Goal: Task Accomplishment & Management: Complete application form

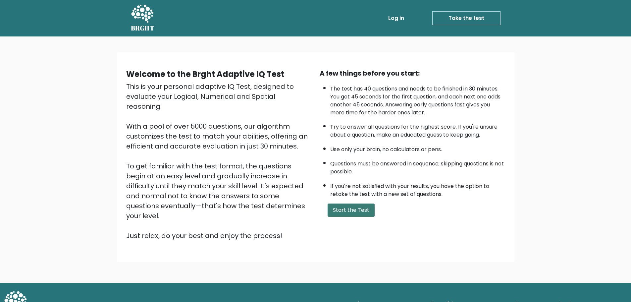
click at [351, 209] on button "Start the Test" at bounding box center [351, 209] width 47 height 13
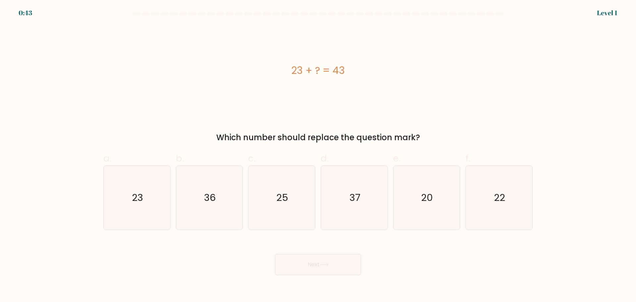
click at [283, 93] on div "23 + ? = 43" at bounding box center [318, 70] width 430 height 90
drag, startPoint x: 283, startPoint y: 93, endPoint x: 256, endPoint y: 87, distance: 27.4
click at [256, 87] on div "23 + ? = 43" at bounding box center [318, 70] width 430 height 90
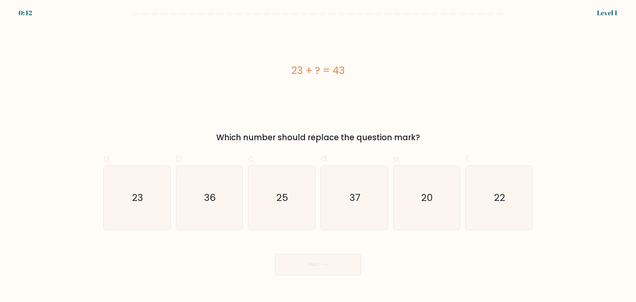
click at [256, 87] on div "23 + ? = 43" at bounding box center [318, 70] width 430 height 90
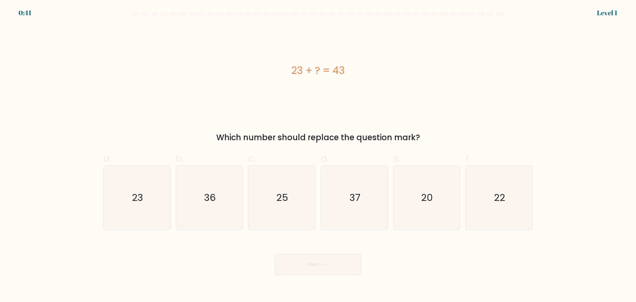
click at [256, 87] on div "23 + ? = 43" at bounding box center [318, 70] width 430 height 90
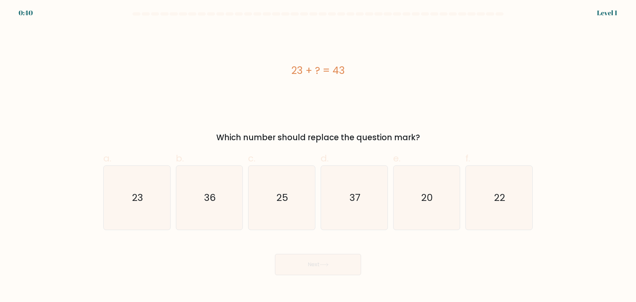
click at [256, 87] on div "23 + ? = 43" at bounding box center [318, 70] width 430 height 90
click at [256, 88] on div "23 + ? = 43" at bounding box center [318, 70] width 430 height 90
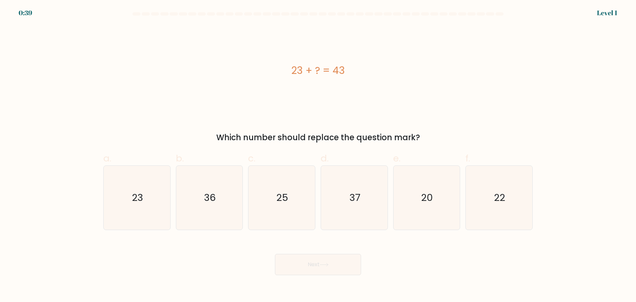
click at [256, 88] on div "23 + ? = 43" at bounding box center [318, 70] width 430 height 90
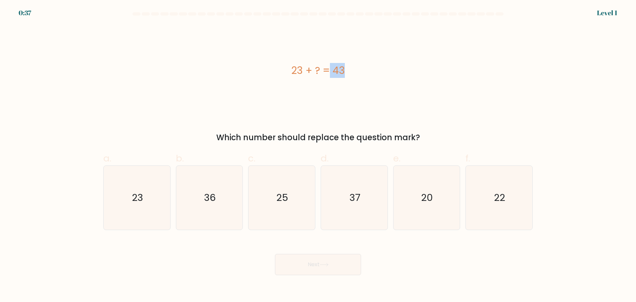
click at [256, 88] on div "23 + ? = 43" at bounding box center [318, 70] width 430 height 90
drag, startPoint x: 256, startPoint y: 88, endPoint x: 401, endPoint y: 163, distance: 163.2
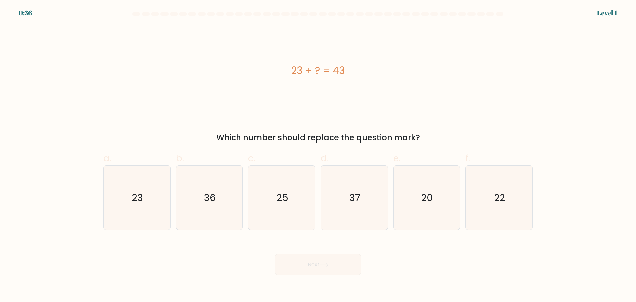
click at [229, 88] on div "23 + ? = 43" at bounding box center [318, 70] width 430 height 90
click at [444, 200] on icon "20" at bounding box center [427, 198] width 64 height 64
click at [318, 155] on input "e. 20" at bounding box center [318, 153] width 0 height 4
radio input "true"
click at [322, 264] on icon at bounding box center [324, 265] width 9 height 4
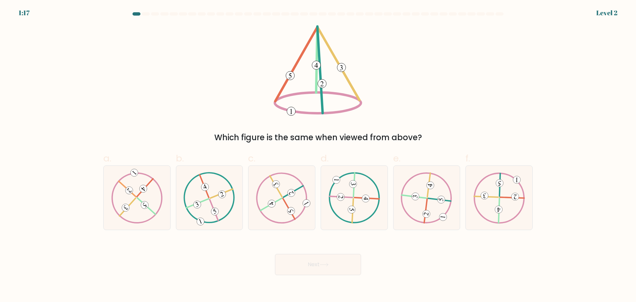
drag, startPoint x: 216, startPoint y: 98, endPoint x: 151, endPoint y: 86, distance: 65.8
click at [151, 86] on div "Which figure is the same when viewed from above?" at bounding box center [317, 84] width 437 height 118
click at [290, 201] on icon at bounding box center [282, 197] width 52 height 51
click at [318, 155] on input "c." at bounding box center [318, 153] width 0 height 4
radio input "true"
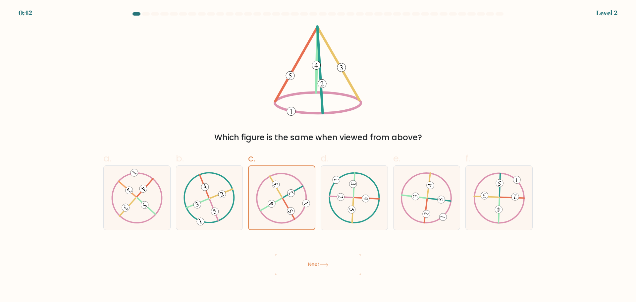
click at [312, 260] on button "Next" at bounding box center [318, 264] width 86 height 21
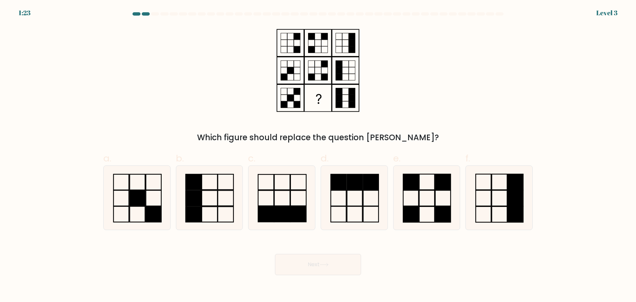
click at [219, 75] on div "Which figure should replace the question mark?" at bounding box center [317, 84] width 437 height 118
drag, startPoint x: 219, startPoint y: 75, endPoint x: 157, endPoint y: 73, distance: 62.0
click at [157, 73] on div "Which figure should replace the question mark?" at bounding box center [317, 84] width 437 height 118
click at [439, 203] on icon at bounding box center [427, 198] width 64 height 64
click at [318, 155] on input "e." at bounding box center [318, 153] width 0 height 4
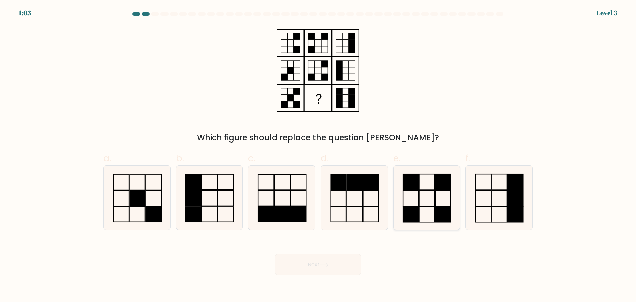
radio input "true"
click at [327, 268] on button "Next" at bounding box center [318, 264] width 86 height 21
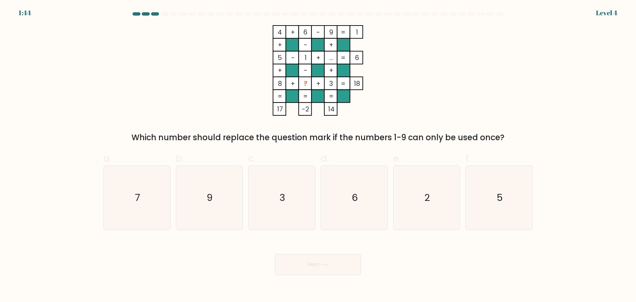
click at [229, 81] on icon "4 + 6 - 9 1 + - + 5 - 1 + ... 6 + - + 8 + ? + 3 = 18 = = = = 17 -2 14 =" at bounding box center [318, 70] width 199 height 90
drag, startPoint x: 229, startPoint y: 81, endPoint x: 197, endPoint y: 82, distance: 31.8
click at [196, 82] on div "4 + 6 - 9 1 + - + 5 - 1 + ... 6 + - + 8 + ? + 3 = 18 = = = = 17 -2 14 = Which n…" at bounding box center [317, 84] width 437 height 118
click at [161, 182] on icon "7" at bounding box center [137, 198] width 64 height 64
click at [318, 155] on input "a. 7" at bounding box center [318, 153] width 0 height 4
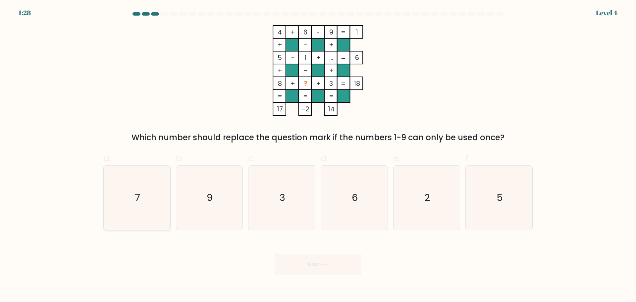
radio input "true"
click at [331, 264] on button "Next" at bounding box center [318, 264] width 86 height 21
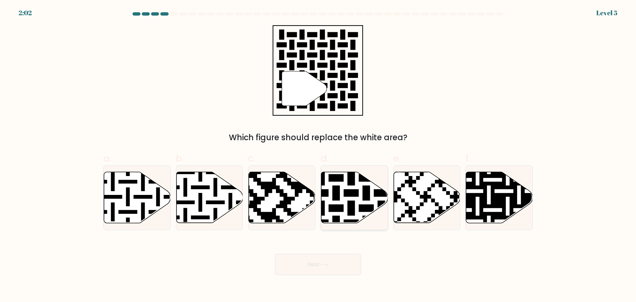
click at [349, 194] on icon at bounding box center [374, 170] width 121 height 121
click at [318, 155] on input "d." at bounding box center [318, 153] width 0 height 4
radio input "true"
click at [320, 267] on button "Next" at bounding box center [318, 264] width 86 height 21
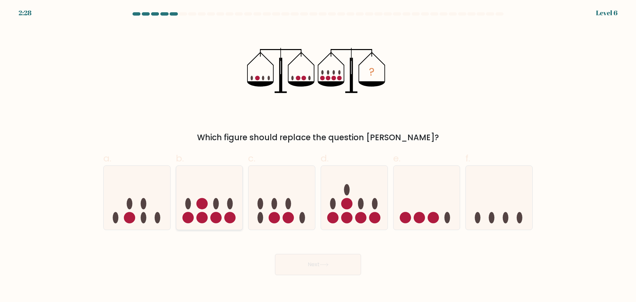
click at [216, 203] on ellipse at bounding box center [216, 203] width 6 height 11
click at [318, 155] on input "b." at bounding box center [318, 153] width 0 height 4
radio input "true"
click at [313, 259] on button "Next" at bounding box center [318, 264] width 86 height 21
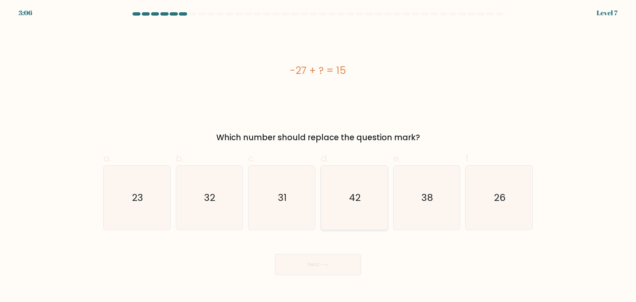
click at [362, 206] on icon "42" at bounding box center [354, 198] width 64 height 64
click at [318, 155] on input "d. 42" at bounding box center [318, 153] width 0 height 4
radio input "true"
click at [317, 263] on button "Next" at bounding box center [318, 264] width 86 height 21
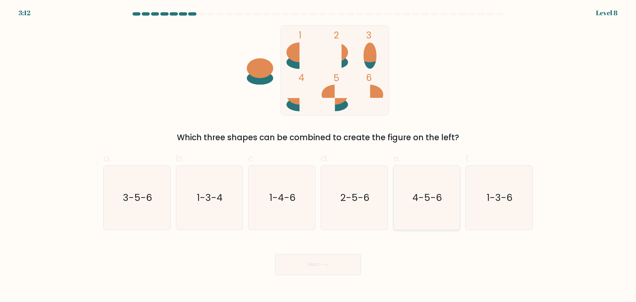
click at [404, 218] on icon "4-5-6" at bounding box center [427, 198] width 64 height 64
click at [318, 155] on input "e. 4-5-6" at bounding box center [318, 153] width 0 height 4
radio input "true"
click at [313, 258] on button "Next" at bounding box center [318, 264] width 86 height 21
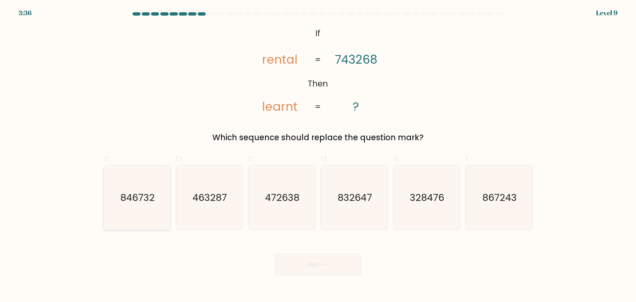
click at [143, 220] on icon "846732" at bounding box center [137, 198] width 64 height 64
click at [318, 155] on input "a. 846732" at bounding box center [318, 153] width 0 height 4
radio input "true"
click at [338, 265] on button "Next" at bounding box center [318, 264] width 86 height 21
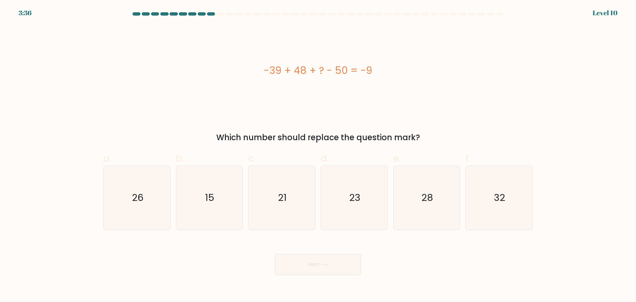
drag, startPoint x: 268, startPoint y: 66, endPoint x: 371, endPoint y: 71, distance: 102.9
click at [371, 71] on div "-39 + 48 + ? - 50 = -9" at bounding box center [318, 70] width 430 height 15
click at [392, 76] on div "-39 + 48 + ? - 50 = -9" at bounding box center [318, 70] width 430 height 15
drag, startPoint x: 424, startPoint y: 141, endPoint x: 262, endPoint y: 76, distance: 173.7
click at [259, 77] on div "-39 + 48 + ? - 50 = -9 Which number should replace the question mark?" at bounding box center [317, 84] width 437 height 118
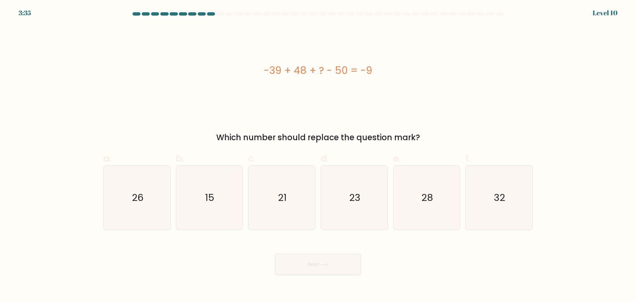
copy div "-39 + 48 + ? - 50 = -9 Which number should replace the question mark?"
click at [491, 208] on icon "32" at bounding box center [499, 198] width 64 height 64
click at [318, 155] on input "f. 32" at bounding box center [318, 153] width 0 height 4
radio input "true"
click at [323, 264] on icon at bounding box center [324, 265] width 9 height 4
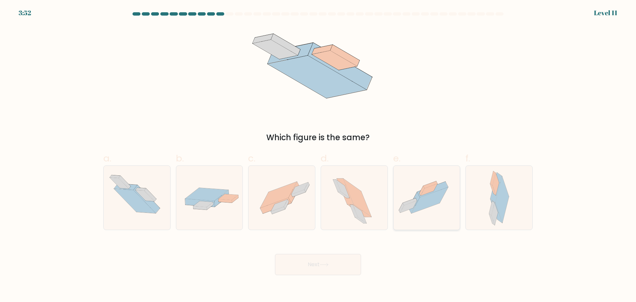
click at [425, 198] on icon at bounding box center [430, 200] width 37 height 26
click at [318, 155] on input "e." at bounding box center [318, 153] width 0 height 4
radio input "true"
click at [306, 266] on button "Next" at bounding box center [318, 264] width 86 height 21
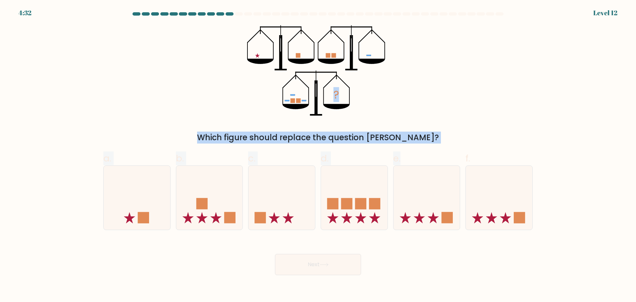
drag, startPoint x: 356, startPoint y: 112, endPoint x: 120, endPoint y: 84, distance: 237.6
click at [120, 84] on form at bounding box center [318, 143] width 636 height 263
click at [121, 91] on div "? Which figure should replace the question mark?" at bounding box center [317, 84] width 437 height 118
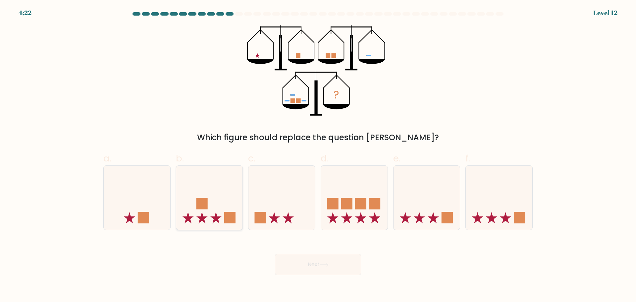
click at [230, 197] on icon at bounding box center [209, 197] width 67 height 55
click at [318, 155] on input "b." at bounding box center [318, 153] width 0 height 4
radio input "true"
click at [313, 272] on button "Next" at bounding box center [318, 264] width 86 height 21
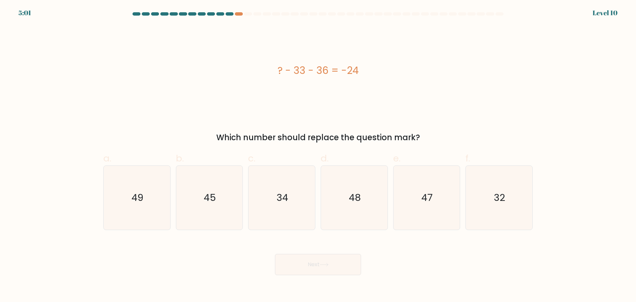
drag, startPoint x: 372, startPoint y: 70, endPoint x: 249, endPoint y: 67, distance: 123.0
click at [249, 66] on div "? - 33 - 36 = -24" at bounding box center [318, 70] width 430 height 15
copy div "? - 33 - 36 = -24"
click at [209, 198] on text "45" at bounding box center [210, 197] width 12 height 13
click at [318, 155] on input "b. 45" at bounding box center [318, 153] width 0 height 4
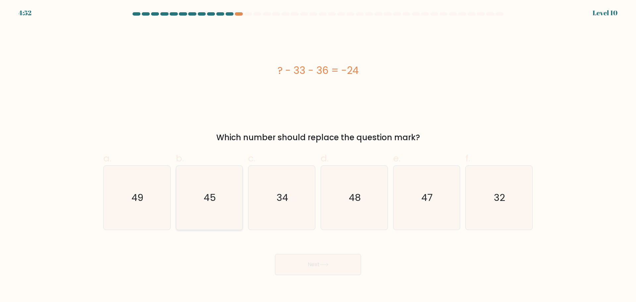
radio input "true"
click at [323, 268] on button "Next" at bounding box center [318, 264] width 86 height 21
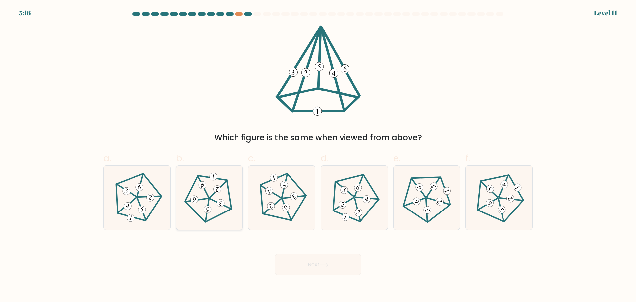
click at [208, 203] on icon at bounding box center [209, 197] width 51 height 51
click at [318, 155] on input "b." at bounding box center [318, 153] width 0 height 4
radio input "true"
click at [331, 266] on button "Next" at bounding box center [318, 264] width 86 height 21
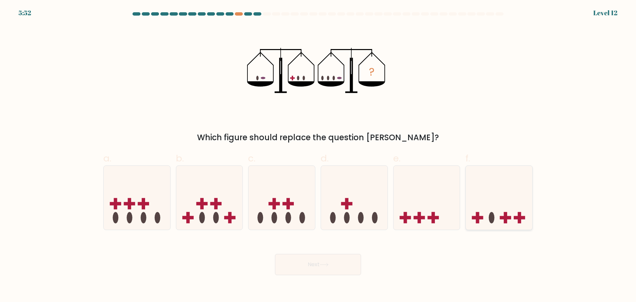
click at [490, 211] on icon at bounding box center [499, 197] width 67 height 55
click at [318, 155] on input "f." at bounding box center [318, 153] width 0 height 4
radio input "true"
click at [314, 263] on button "Next" at bounding box center [318, 264] width 86 height 21
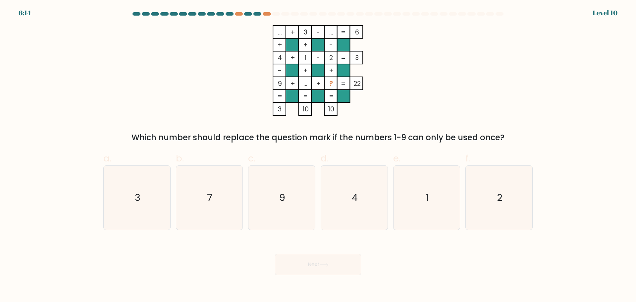
drag, startPoint x: 442, startPoint y: 123, endPoint x: 253, endPoint y: 30, distance: 210.3
click at [252, 30] on div "... + 3 - ... 6 + + - 4 + 1 - 2 3 - + + 9 + ... + ? = 22 = = = = 3 10 10 = Whic…" at bounding box center [317, 84] width 437 height 118
copy div "... + 3 - ... 6 + + - 4 + 1 - 2 3 - + + 9 + ... + ? = 22 = = = = 3 10 10 = Whic…"
click at [237, 90] on icon "... + 3 - ... 6 + + - 4 + 1 - 2 3 - + + 9 + ... + ? = 22 = = = = 3 10 10 =" at bounding box center [318, 70] width 199 height 90
drag, startPoint x: 245, startPoint y: 104, endPoint x: 250, endPoint y: 104, distance: 4.4
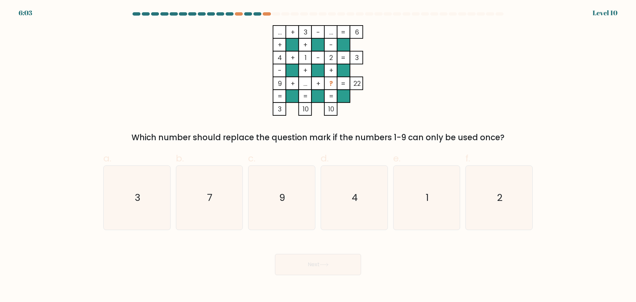
click at [246, 104] on icon "... + 3 - ... 6 + + - 4 + 1 - 2 3 - + + 9 + ... + ? = 22 = = = = 3 10 10 =" at bounding box center [318, 70] width 199 height 90
click at [407, 96] on icon "... + 3 - ... 6 + + - 4 + 1 - 2 3 - + + 9 + ... + ? = 22 = = = = 3 10 10 =" at bounding box center [318, 70] width 199 height 90
click at [438, 156] on label "e. 1" at bounding box center [426, 190] width 67 height 78
click at [318, 155] on input "e. 1" at bounding box center [318, 153] width 0 height 4
radio input "true"
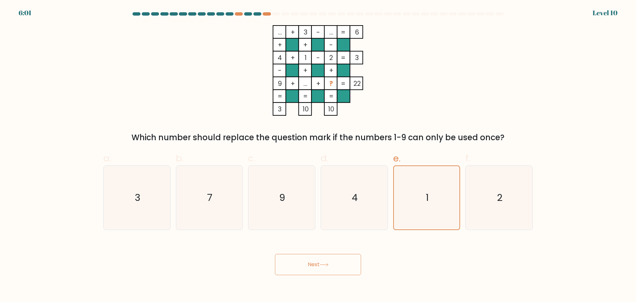
click at [449, 104] on div "... + 3 - ... 6 + + - 4 + 1 - 2 3 - + + 9 + ... + ? = 22 = = = = 3 10 10 = Whic…" at bounding box center [317, 84] width 437 height 118
click at [368, 170] on icon "4" at bounding box center [354, 198] width 64 height 64
click at [318, 155] on input "d. 4" at bounding box center [318, 153] width 0 height 4
radio input "true"
click at [483, 76] on div "... + 3 - ... 6 + + - 4 + 1 - 2 3 - + + 9 + ... + ? = 22 = = = = 3 10 10 = Whic…" at bounding box center [317, 84] width 437 height 118
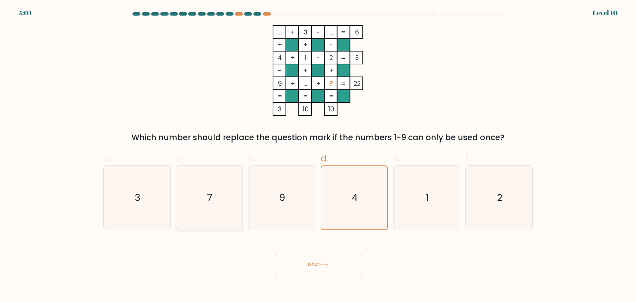
click at [215, 203] on icon "7" at bounding box center [209, 198] width 64 height 64
click at [318, 155] on input "b. 7" at bounding box center [318, 153] width 0 height 4
radio input "true"
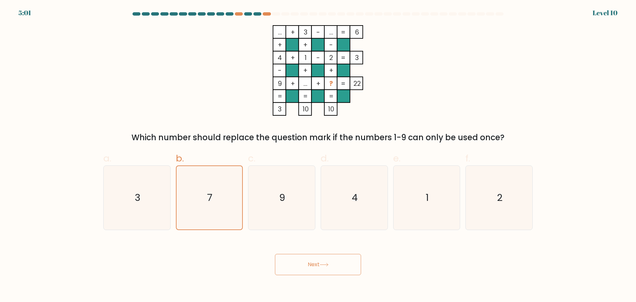
click at [326, 263] on icon at bounding box center [324, 265] width 9 height 4
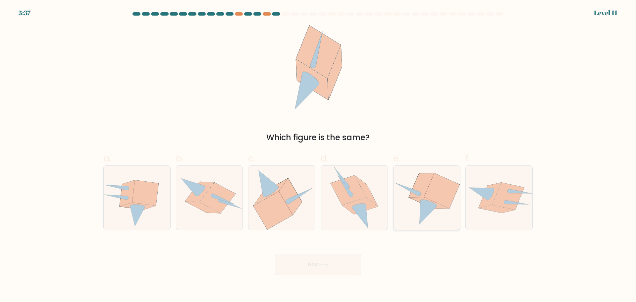
click at [439, 187] on icon at bounding box center [441, 190] width 35 height 35
click at [318, 155] on input "e." at bounding box center [318, 153] width 0 height 4
radio input "true"
click at [316, 267] on button "Next" at bounding box center [318, 264] width 86 height 21
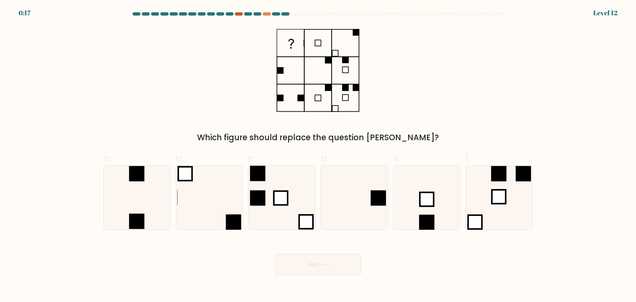
click at [237, 13] on div at bounding box center [239, 13] width 8 height 3
click at [265, 14] on div at bounding box center [267, 13] width 8 height 3
click at [249, 15] on div at bounding box center [248, 13] width 8 height 3
drag, startPoint x: 232, startPoint y: 16, endPoint x: 236, endPoint y: 15, distance: 4.2
click at [233, 16] on div at bounding box center [317, 15] width 437 height 6
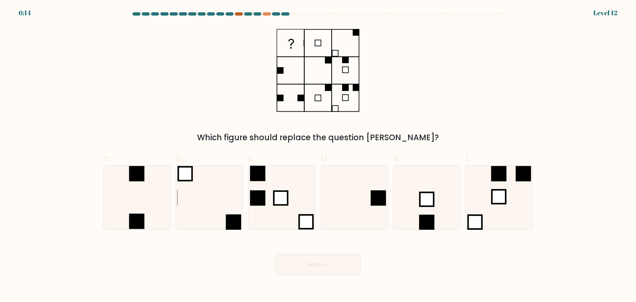
click at [239, 14] on div at bounding box center [239, 13] width 8 height 3
click at [256, 91] on div "Which figure should replace the question mark?" at bounding box center [317, 84] width 437 height 118
drag, startPoint x: 256, startPoint y: 91, endPoint x: 220, endPoint y: 86, distance: 36.5
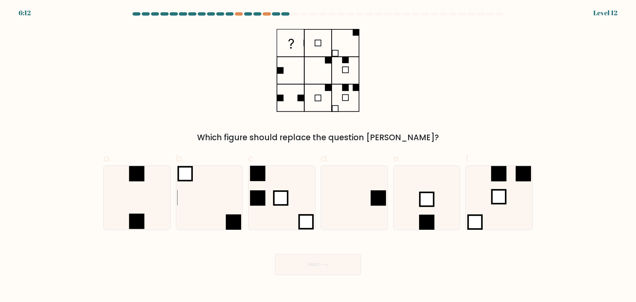
click at [220, 86] on div "Which figure should replace the question mark?" at bounding box center [317, 84] width 437 height 118
click at [362, 206] on icon at bounding box center [354, 198] width 64 height 64
click at [318, 155] on input "d." at bounding box center [318, 153] width 0 height 4
radio input "true"
click at [321, 267] on button "Next" at bounding box center [318, 264] width 86 height 21
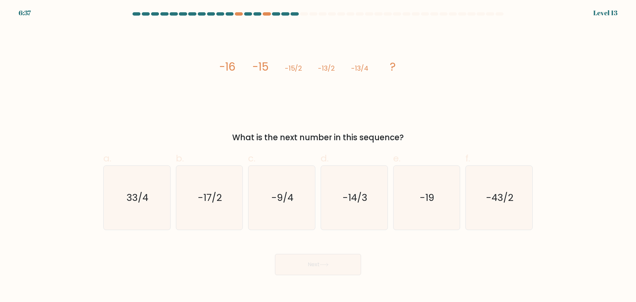
drag, startPoint x: 342, startPoint y: 65, endPoint x: 254, endPoint y: 64, distance: 88.5
click at [253, 61] on icon "image/svg+xml -16 -15 -15/2 -13/2 -13/4 ?" at bounding box center [318, 70] width 199 height 90
drag, startPoint x: 406, startPoint y: 140, endPoint x: 215, endPoint y: 68, distance: 203.6
click at [214, 68] on div "image/svg+xml -16 -15 -15/2 -13/2 -13/4 ? What is the next number in this seque…" at bounding box center [317, 84] width 437 height 118
copy div "-16 -15 -15/2 -13/2 -13/4 ? What is the next number in this sequence?"
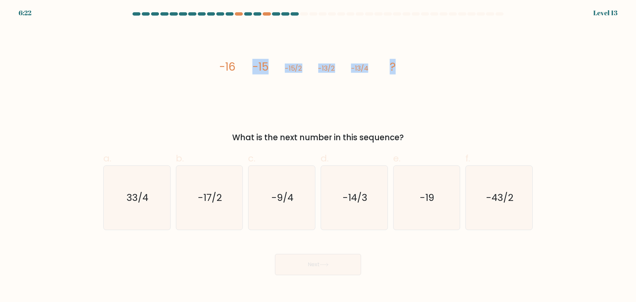
click at [191, 102] on div "image/svg+xml -16 -15 -15/2 -13/2 -13/4 ? What is the next number in this seque…" at bounding box center [317, 84] width 437 height 118
click at [279, 206] on icon "-9/4" at bounding box center [282, 198] width 64 height 64
click at [318, 155] on input "c. -9/4" at bounding box center [318, 153] width 0 height 4
radio input "true"
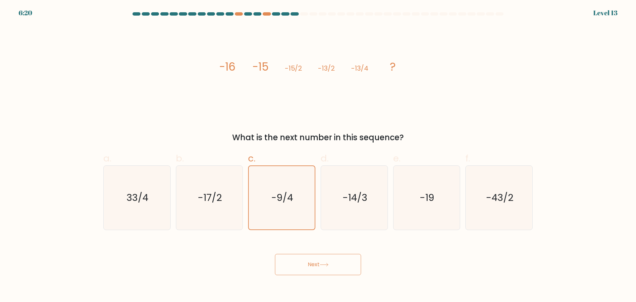
click at [327, 266] on button "Next" at bounding box center [318, 264] width 86 height 21
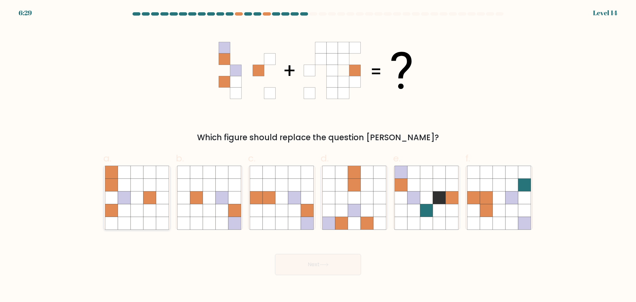
click at [153, 196] on icon at bounding box center [150, 197] width 13 height 13
click at [318, 155] on input "a." at bounding box center [318, 153] width 0 height 4
radio input "true"
click at [321, 268] on button "Next" at bounding box center [318, 264] width 86 height 21
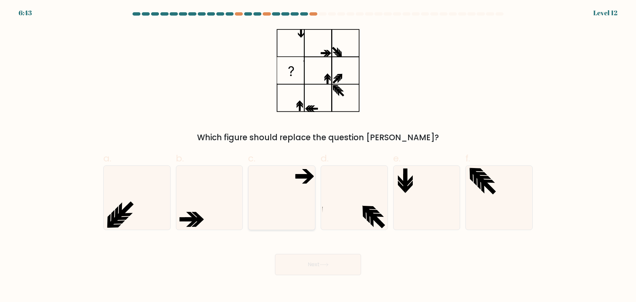
drag, startPoint x: 303, startPoint y: 177, endPoint x: 303, endPoint y: 181, distance: 4.0
click at [303, 177] on icon at bounding box center [304, 176] width 16 height 4
click at [318, 155] on input "c." at bounding box center [318, 153] width 0 height 4
radio input "true"
click at [312, 266] on button "Next" at bounding box center [318, 264] width 86 height 21
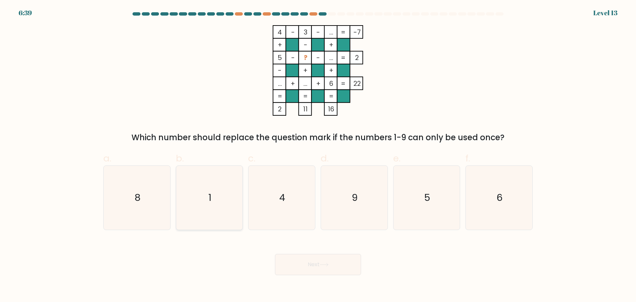
drag, startPoint x: 205, startPoint y: 189, endPoint x: 307, endPoint y: 249, distance: 118.1
click at [205, 191] on icon "1" at bounding box center [209, 198] width 64 height 64
click at [318, 155] on input "b. 1" at bounding box center [318, 153] width 0 height 4
radio input "true"
click at [323, 260] on button "Next" at bounding box center [318, 264] width 86 height 21
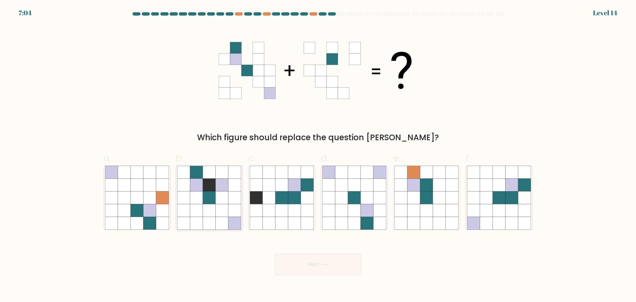
click at [230, 202] on icon at bounding box center [235, 197] width 13 height 13
click at [318, 155] on input "b." at bounding box center [318, 153] width 0 height 4
radio input "true"
click at [323, 263] on icon at bounding box center [324, 265] width 9 height 4
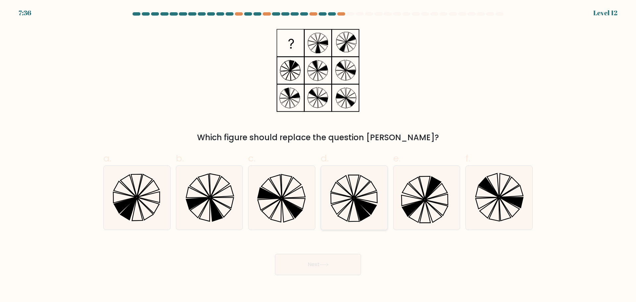
click at [357, 205] on icon at bounding box center [362, 209] width 16 height 22
click at [318, 155] on input "d." at bounding box center [318, 153] width 0 height 4
radio input "true"
click at [321, 269] on button "Next" at bounding box center [318, 264] width 86 height 21
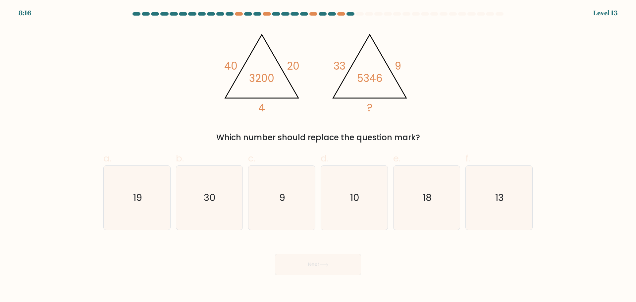
drag, startPoint x: 435, startPoint y: 138, endPoint x: 205, endPoint y: 36, distance: 251.2
click at [204, 32] on div "@import url('https://fonts.googleapis.com/css?family=Abril+Fatface:400,100,100i…" at bounding box center [317, 84] width 437 height 118
click at [164, 65] on div "@import url('https://fonts.googleapis.com/css?family=Abril+Fatface:400,100,100i…" at bounding box center [317, 84] width 437 height 118
click at [446, 200] on icon "18" at bounding box center [427, 198] width 64 height 64
click at [318, 155] on input "e. 18" at bounding box center [318, 153] width 0 height 4
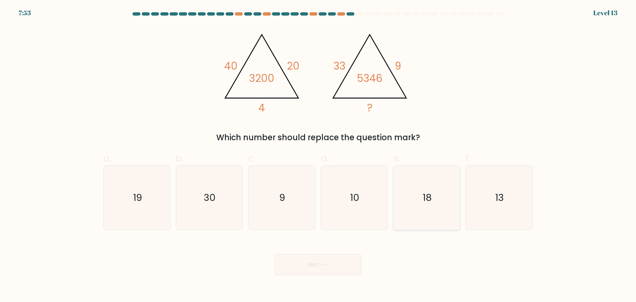
radio input "true"
click at [308, 268] on button "Next" at bounding box center [318, 264] width 86 height 21
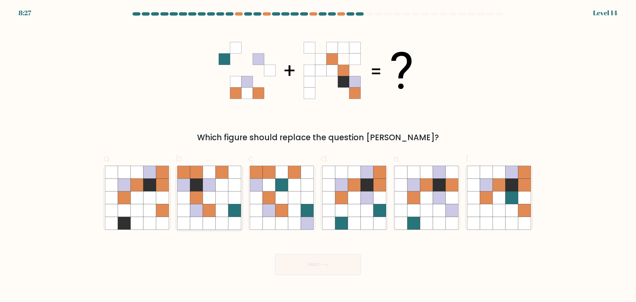
click at [212, 179] on icon at bounding box center [209, 184] width 13 height 13
click at [318, 155] on input "b." at bounding box center [318, 153] width 0 height 4
radio input "true"
click at [334, 266] on button "Next" at bounding box center [318, 264] width 86 height 21
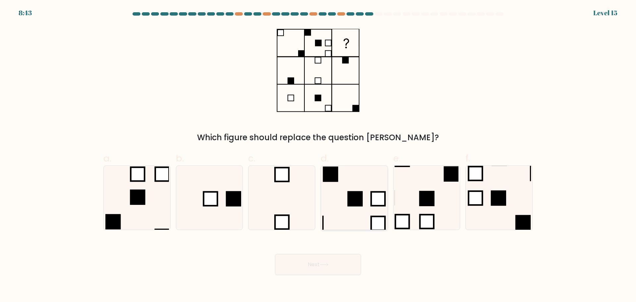
click at [346, 183] on icon at bounding box center [354, 198] width 64 height 64
click at [318, 155] on input "d." at bounding box center [318, 153] width 0 height 4
radio input "true"
click at [316, 265] on button "Next" at bounding box center [318, 264] width 86 height 21
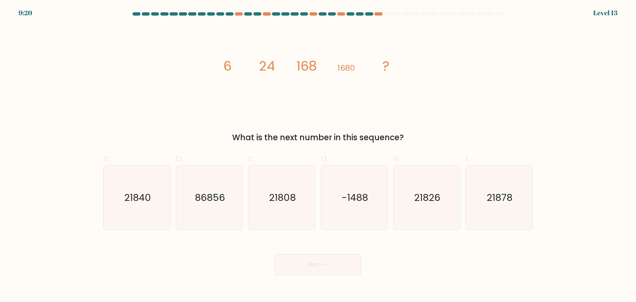
drag, startPoint x: 311, startPoint y: 95, endPoint x: 222, endPoint y: 66, distance: 92.9
click at [218, 65] on div "image/svg+xml 6 24 168 1680 ? What is the next number in this sequence?" at bounding box center [317, 84] width 437 height 118
copy div "6 24 168 1680 ? What is the next number in this sequence?"
drag, startPoint x: 144, startPoint y: 191, endPoint x: 166, endPoint y: 210, distance: 29.1
click at [144, 191] on icon "21840" at bounding box center [137, 198] width 64 height 64
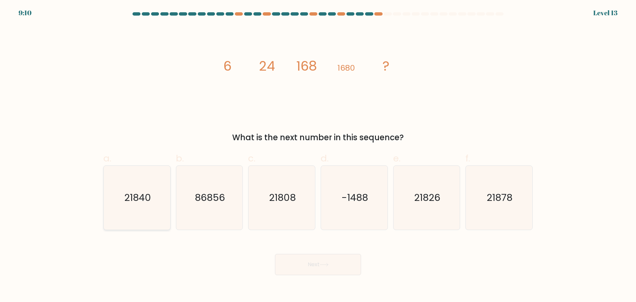
click at [318, 155] on input "a. 21840" at bounding box center [318, 153] width 0 height 4
radio input "true"
click at [310, 266] on button "Next" at bounding box center [318, 264] width 86 height 21
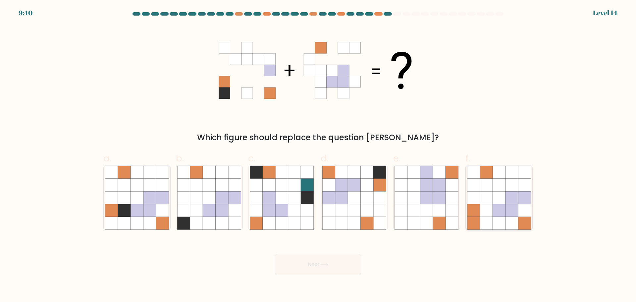
click at [490, 194] on icon at bounding box center [486, 197] width 13 height 13
click at [318, 155] on input "f." at bounding box center [318, 153] width 0 height 4
radio input "true"
click at [342, 270] on button "Next" at bounding box center [318, 264] width 86 height 21
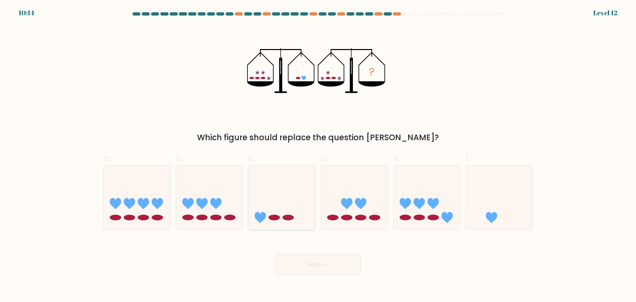
click at [297, 202] on icon at bounding box center [282, 197] width 67 height 55
click at [318, 155] on input "c." at bounding box center [318, 153] width 0 height 4
radio input "true"
click at [318, 264] on button "Next" at bounding box center [318, 264] width 86 height 21
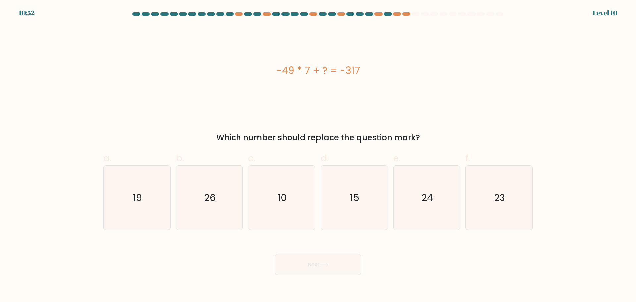
drag, startPoint x: 366, startPoint y: 74, endPoint x: 278, endPoint y: 84, distance: 87.8
click at [274, 78] on div "-49 * 7 + ? = -317" at bounding box center [318, 70] width 430 height 15
drag, startPoint x: 426, startPoint y: 139, endPoint x: 335, endPoint y: 63, distance: 118.6
click at [277, 75] on div "-49 * 7 + ? = -317 Which number should replace the question mark?" at bounding box center [317, 84] width 437 height 118
copy div "-49 * 7 + ? = -317 Which number should replace the question mark?"
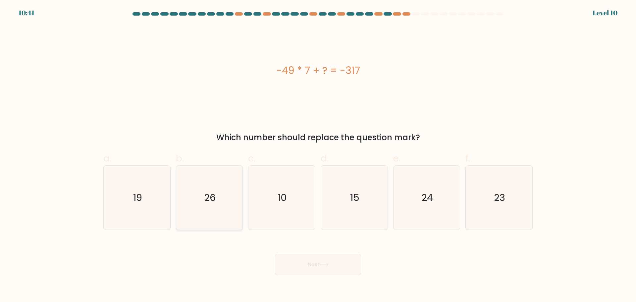
click at [208, 193] on text "26" at bounding box center [210, 197] width 12 height 13
click at [318, 155] on input "b. 26" at bounding box center [318, 153] width 0 height 4
radio input "true"
click at [311, 261] on button "Next" at bounding box center [318, 264] width 86 height 21
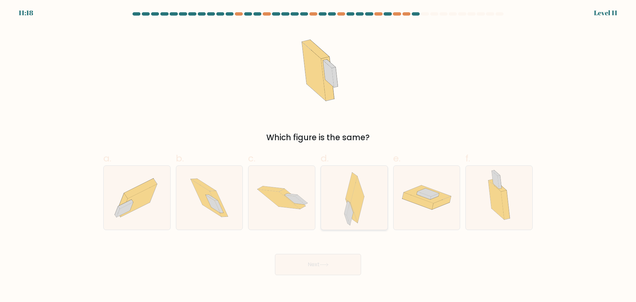
click at [333, 206] on div at bounding box center [354, 197] width 67 height 65
click at [318, 155] on input "d." at bounding box center [318, 153] width 0 height 4
radio input "true"
click at [321, 267] on button "Next" at bounding box center [318, 264] width 86 height 21
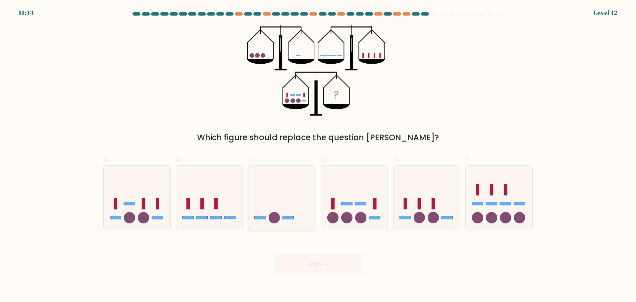
drag, startPoint x: 279, startPoint y: 212, endPoint x: 305, endPoint y: 245, distance: 41.9
click at [279, 212] on icon at bounding box center [282, 197] width 67 height 55
click at [318, 155] on input "c." at bounding box center [318, 153] width 0 height 4
radio input "true"
click at [326, 264] on icon at bounding box center [324, 265] width 9 height 4
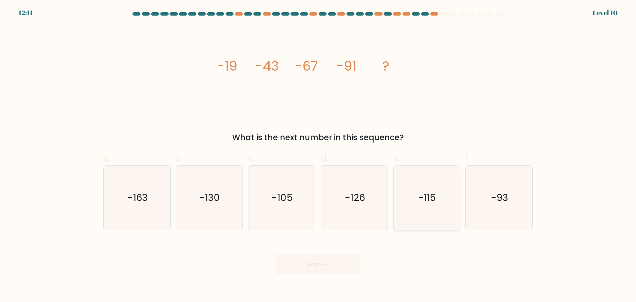
click at [425, 188] on icon "-115" at bounding box center [427, 198] width 64 height 64
click at [318, 155] on input "e. -115" at bounding box center [318, 153] width 0 height 4
radio input "true"
click at [324, 262] on button "Next" at bounding box center [318, 264] width 86 height 21
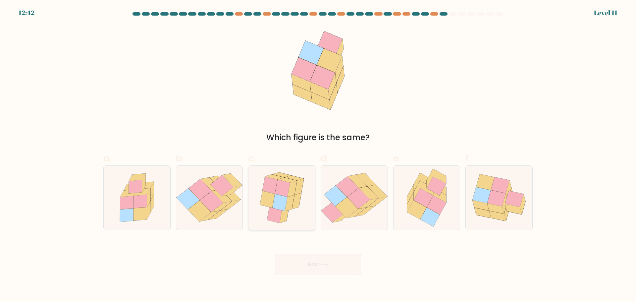
click at [281, 199] on icon at bounding box center [279, 202] width 15 height 17
click at [318, 155] on input "c." at bounding box center [318, 153] width 0 height 4
radio input "true"
click at [312, 268] on button "Next" at bounding box center [318, 264] width 86 height 21
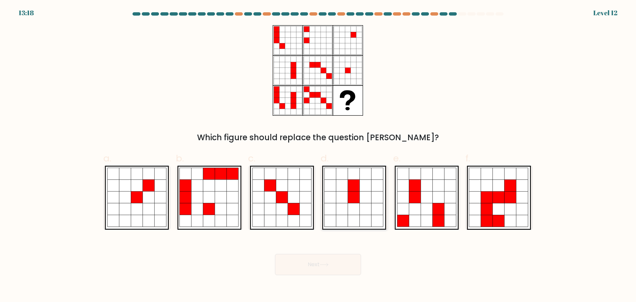
click at [347, 205] on icon at bounding box center [342, 209] width 12 height 12
click at [318, 155] on input "d." at bounding box center [318, 153] width 0 height 4
radio input "true"
click at [310, 278] on body "13:17 Level 12" at bounding box center [318, 151] width 636 height 302
click at [313, 264] on button "Next" at bounding box center [318, 264] width 86 height 21
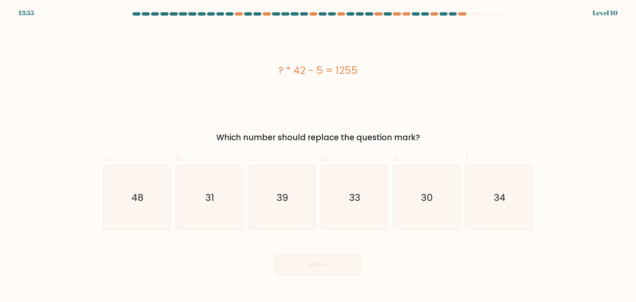
drag, startPoint x: 359, startPoint y: 71, endPoint x: 347, endPoint y: 30, distance: 42.6
click at [265, 68] on div "? * 42 - 5 = 1255" at bounding box center [318, 70] width 430 height 15
copy div "? * 42 - 5 = 1255"
drag, startPoint x: 450, startPoint y: 203, endPoint x: 439, endPoint y: 204, distance: 11.1
click at [450, 203] on icon "30" at bounding box center [427, 198] width 64 height 64
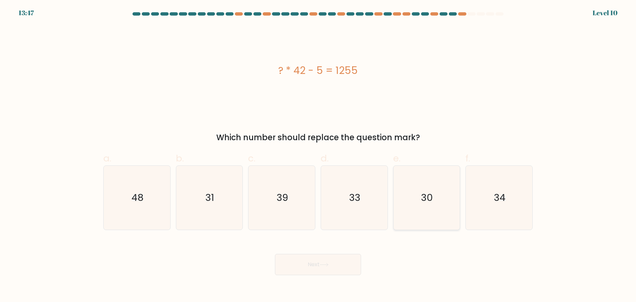
click at [318, 155] on input "e. 30" at bounding box center [318, 153] width 0 height 4
radio input "true"
click at [329, 272] on button "Next" at bounding box center [318, 264] width 86 height 21
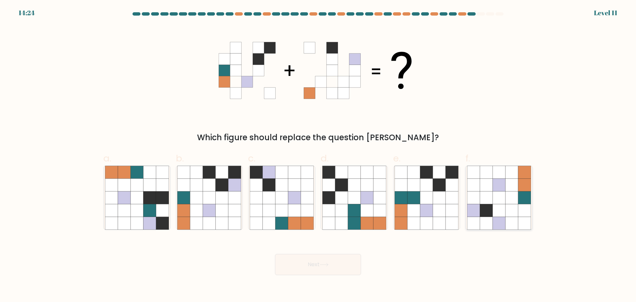
click at [486, 190] on icon at bounding box center [486, 184] width 13 height 13
click at [318, 155] on input "f." at bounding box center [318, 153] width 0 height 4
radio input "true"
click at [346, 262] on button "Next" at bounding box center [318, 264] width 86 height 21
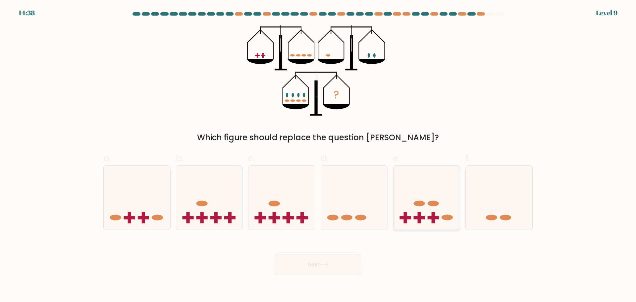
click at [407, 200] on icon at bounding box center [427, 197] width 67 height 55
click at [318, 155] on input "e." at bounding box center [318, 153] width 0 height 4
radio input "true"
click at [345, 263] on button "Next" at bounding box center [318, 264] width 86 height 21
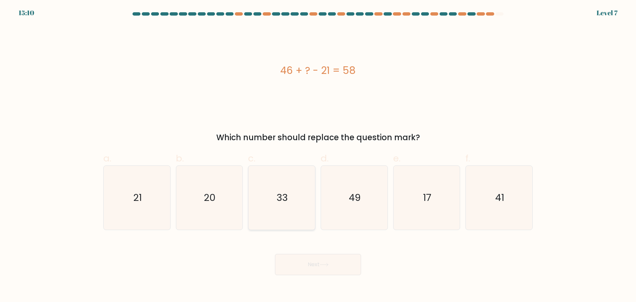
click at [281, 192] on text "33" at bounding box center [282, 197] width 11 height 13
click at [318, 155] on input "c. 33" at bounding box center [318, 153] width 0 height 4
radio input "true"
click at [310, 266] on button "Next" at bounding box center [318, 264] width 86 height 21
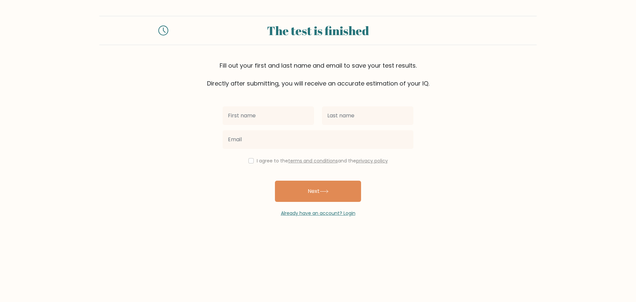
click at [270, 121] on input "text" at bounding box center [268, 115] width 91 height 19
type input "[PERSON_NAME]"
click at [347, 120] on input "text" at bounding box center [367, 115] width 91 height 19
type input "Aborde"
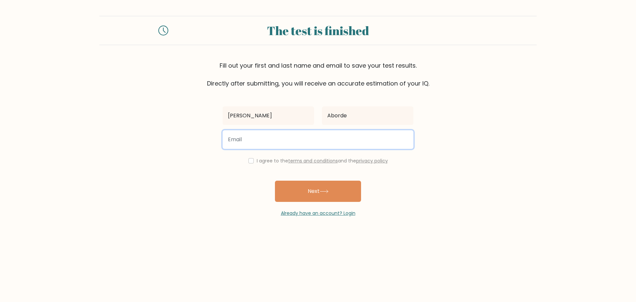
click at [262, 135] on input "email" at bounding box center [318, 139] width 191 height 19
type input "[EMAIL_ADDRESS][DOMAIN_NAME]"
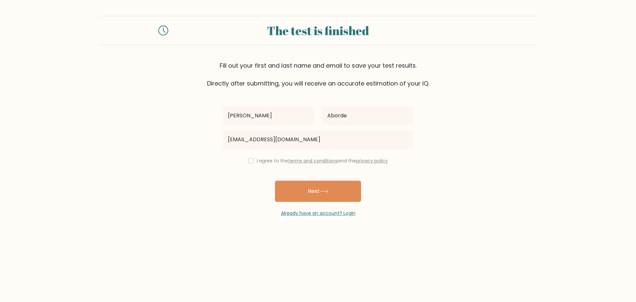
drag, startPoint x: 246, startPoint y: 158, endPoint x: 250, endPoint y: 163, distance: 5.9
click at [246, 159] on div "I agree to the terms and conditions and the privacy policy" at bounding box center [318, 161] width 199 height 8
click at [249, 161] on input "checkbox" at bounding box center [251, 160] width 5 height 5
checkbox input "true"
click at [303, 194] on button "Next" at bounding box center [318, 191] width 86 height 21
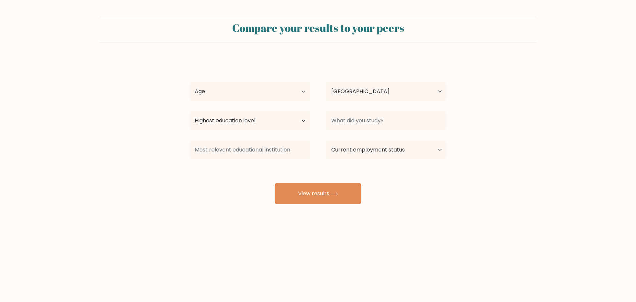
select select "PH"
click at [322, 191] on button "View results" at bounding box center [318, 193] width 86 height 21
click at [236, 94] on select "Age Under 18 years old 18-24 years old 25-34 years old 35-44 years old 45-54 ye…" at bounding box center [250, 91] width 121 height 19
select select "25_34"
click at [190, 82] on select "Age Under 18 years old 18-24 years old 25-34 years old 35-44 years old 45-54 ye…" at bounding box center [250, 91] width 121 height 19
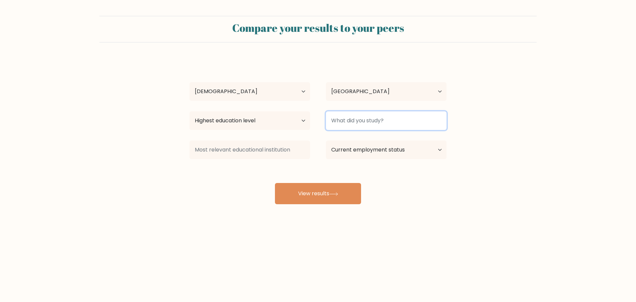
click at [371, 121] on input at bounding box center [386, 120] width 121 height 19
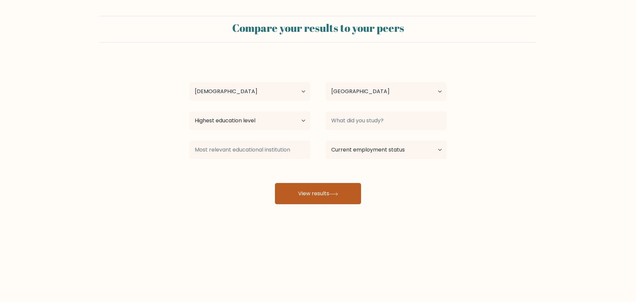
click at [323, 189] on button "View results" at bounding box center [318, 193] width 86 height 21
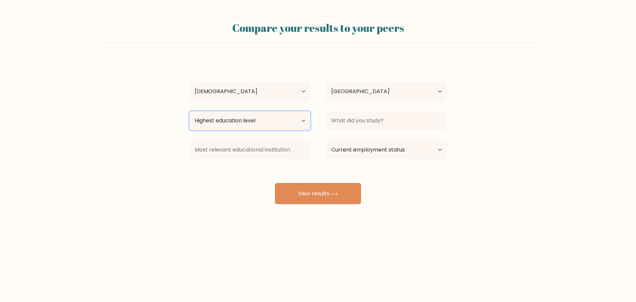
click at [268, 124] on select "Highest education level No schooling Primary Lower Secondary Upper Secondary Oc…" at bounding box center [250, 120] width 121 height 19
select select "upper_secondary"
click at [190, 111] on select "Highest education level No schooling Primary Lower Secondary Upper Secondary Oc…" at bounding box center [250, 120] width 121 height 19
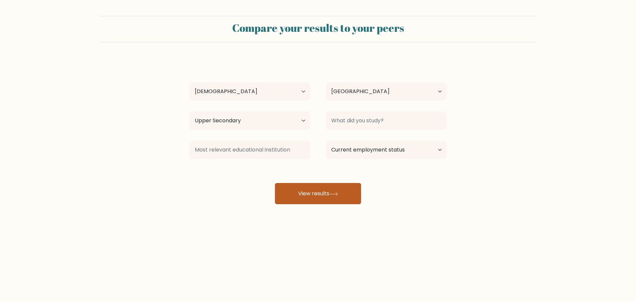
click at [332, 194] on icon at bounding box center [333, 194] width 9 height 4
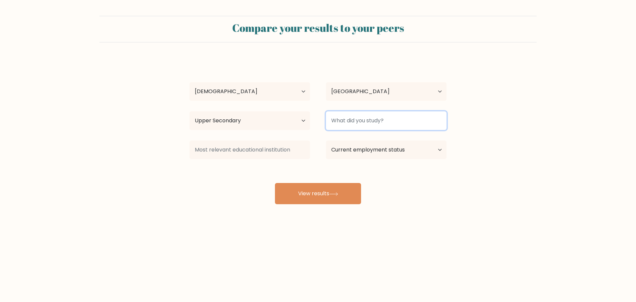
click at [366, 120] on input at bounding box center [386, 120] width 121 height 19
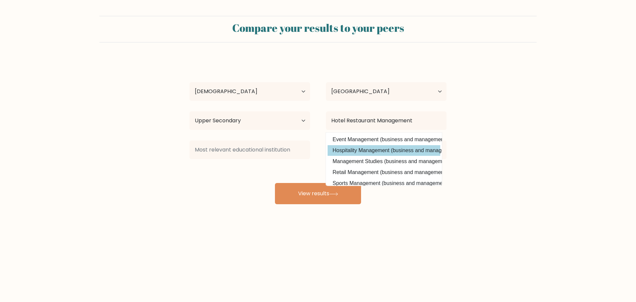
click at [376, 150] on option "Hospitality Management (business and management)" at bounding box center [384, 150] width 113 height 11
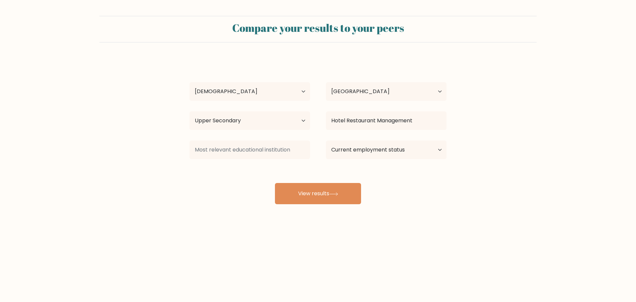
type input "Hospitality Management"
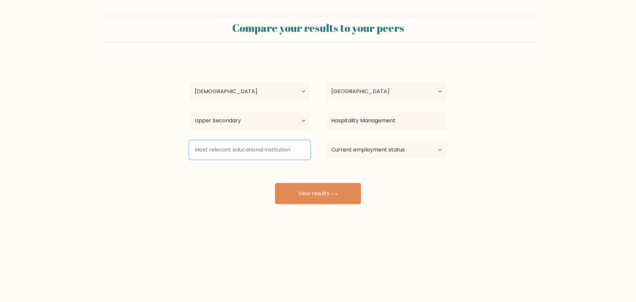
click at [260, 148] on input at bounding box center [250, 150] width 121 height 19
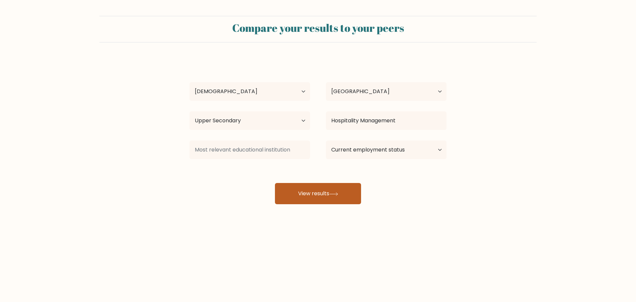
click at [305, 193] on button "View results" at bounding box center [318, 193] width 86 height 21
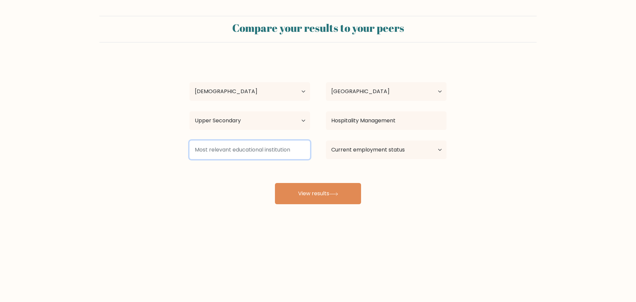
click at [261, 155] on input at bounding box center [250, 150] width 121 height 19
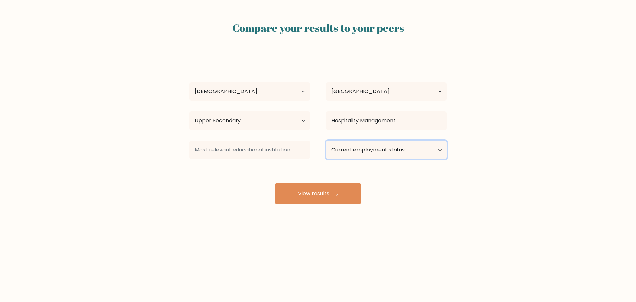
click at [366, 155] on select "Current employment status Employed Student Retired Other / prefer not to answer" at bounding box center [386, 150] width 121 height 19
select select "other"
click at [326, 141] on select "Current employment status Employed Student Retired Other / prefer not to answer" at bounding box center [386, 150] width 121 height 19
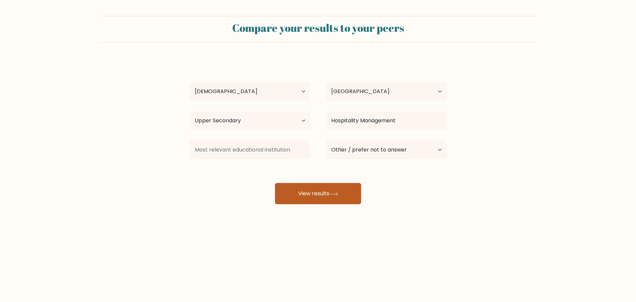
click at [329, 194] on button "View results" at bounding box center [318, 193] width 86 height 21
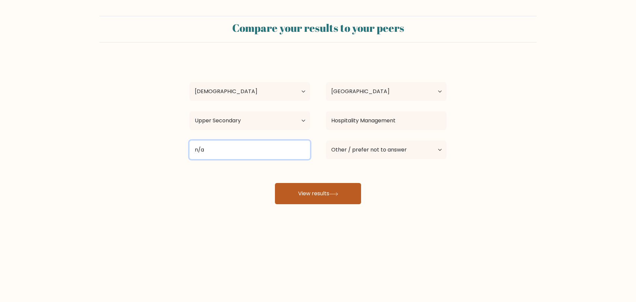
type input "n/a"
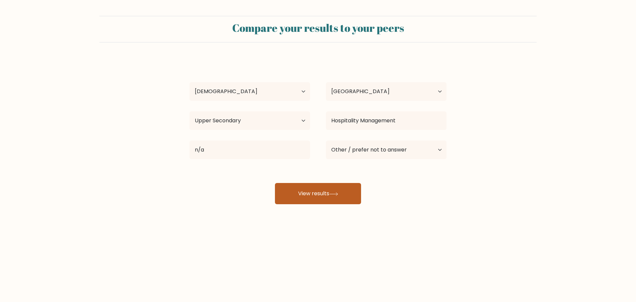
click at [344, 197] on button "View results" at bounding box center [318, 193] width 86 height 21
